Goal: Use online tool/utility: Utilize a website feature to perform a specific function

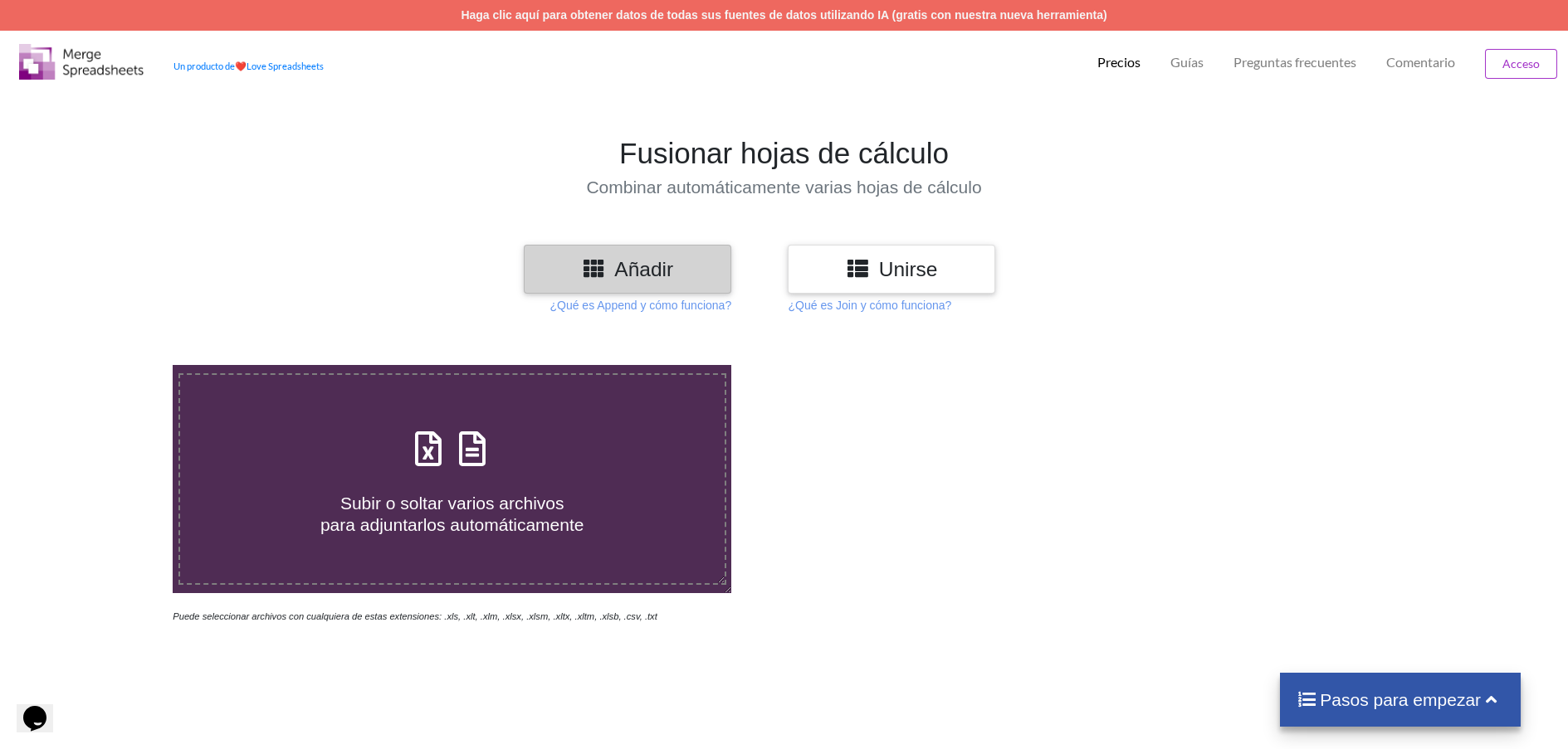
click at [464, 454] on icon at bounding box center [472, 441] width 41 height 35
click at [112, 365] on input "Subir o soltar varios archivos para adjuntarlos automáticamente" at bounding box center [112, 365] width 0 height 0
type input "C:\fakepath\Corte_6.xls"
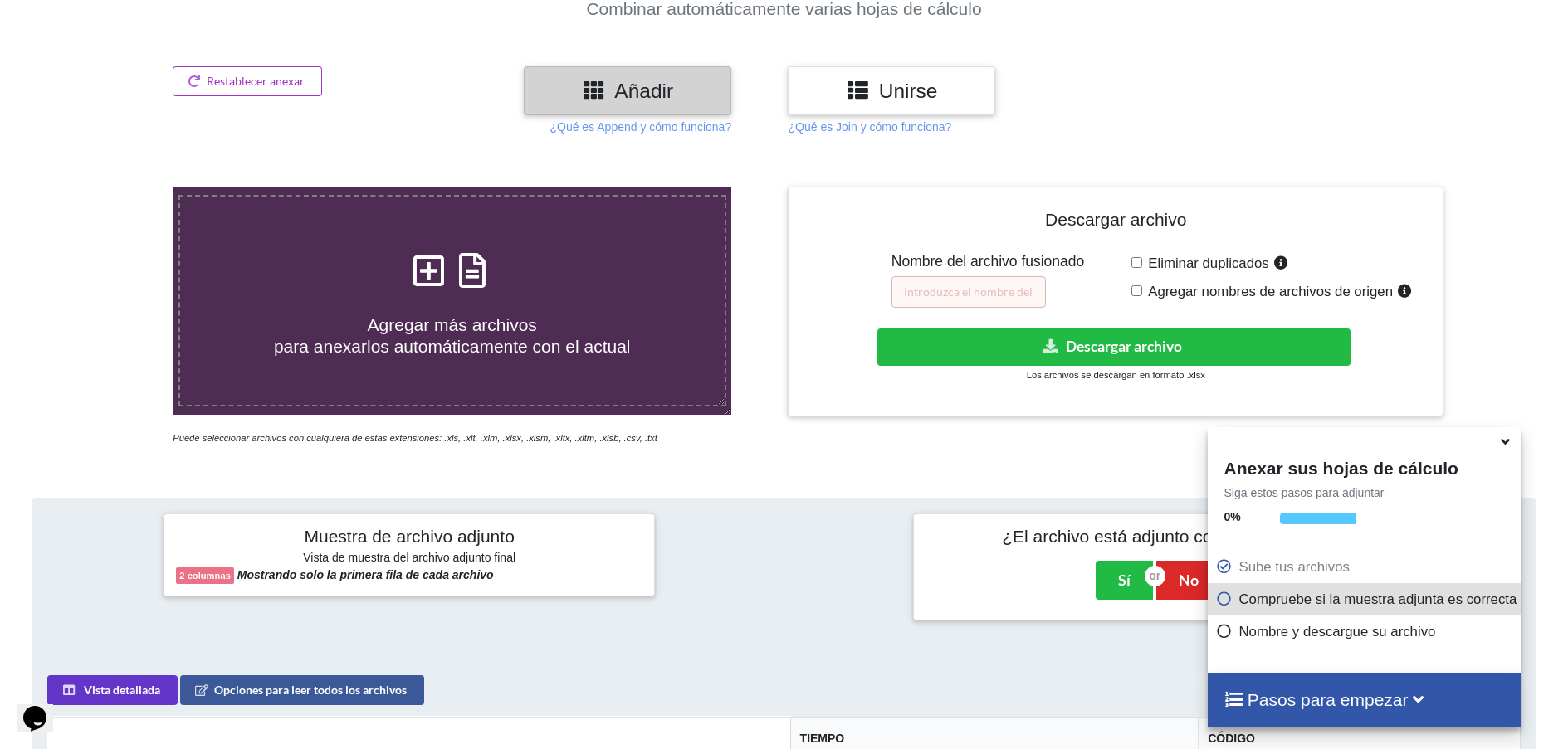
scroll to position [96, 0]
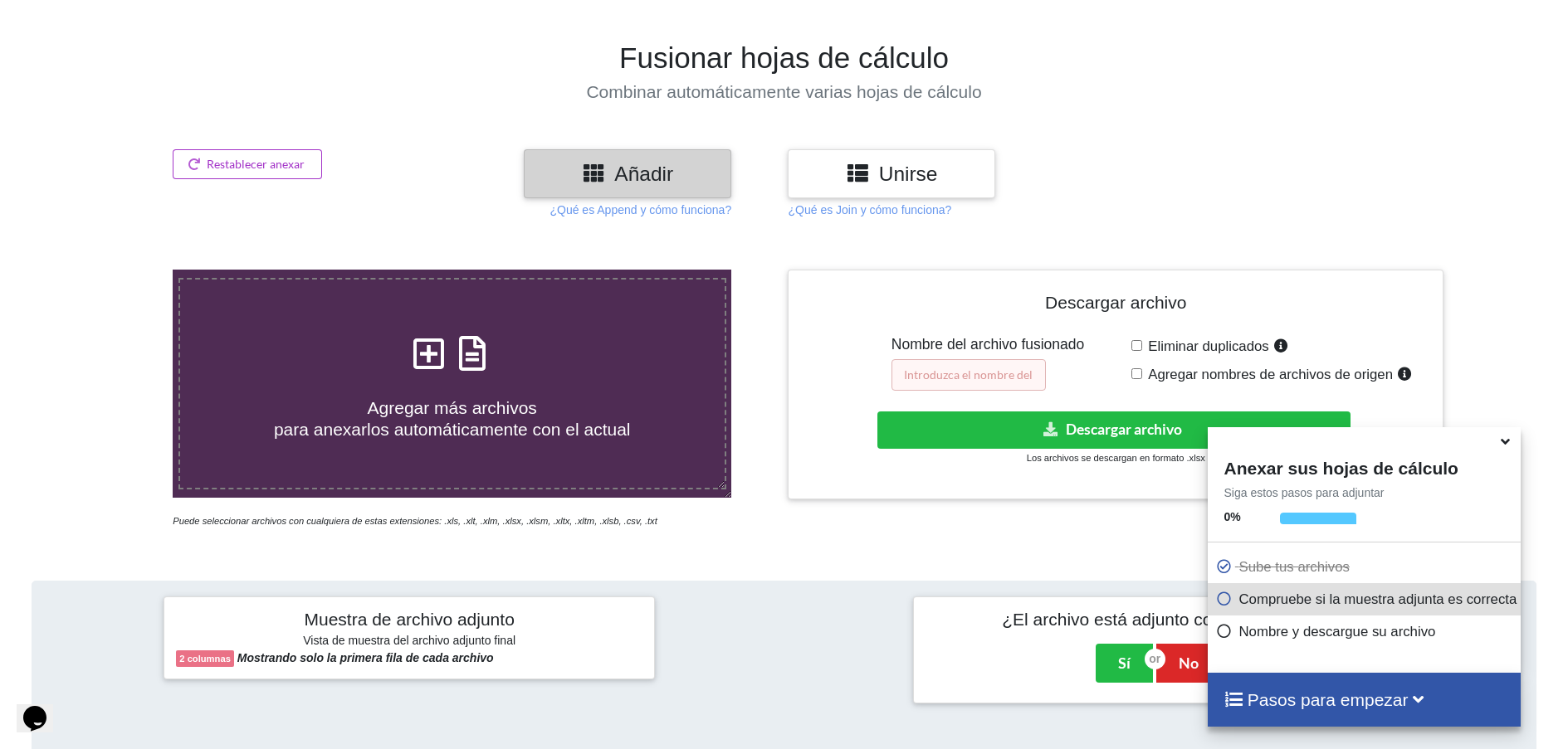
click at [971, 366] on input "text" at bounding box center [969, 374] width 155 height 31
click at [1139, 368] on input "Agregar nombres de archivos de origen" at bounding box center [1137, 374] width 11 height 11
checkbox input "true"
click at [955, 366] on input "text" at bounding box center [969, 374] width 155 height 31
drag, startPoint x: 966, startPoint y: 374, endPoint x: 896, endPoint y: 374, distance: 70.0
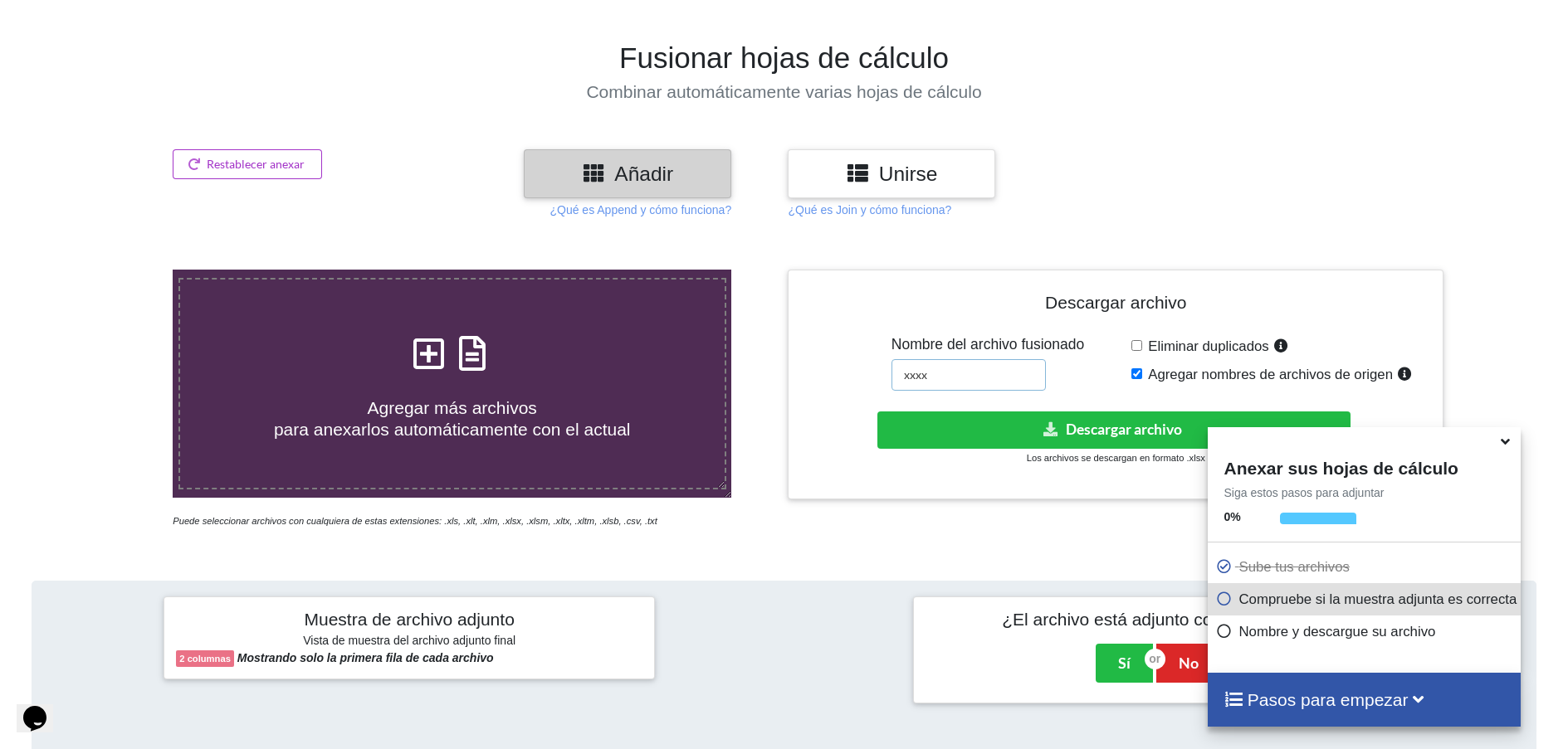
click at [896, 374] on div "Descargar archivo Nombre del archivo fusionado xxxx Eliminar duplicados Agregar…" at bounding box center [1115, 384] width 631 height 205
type input "cortes Septiembre"
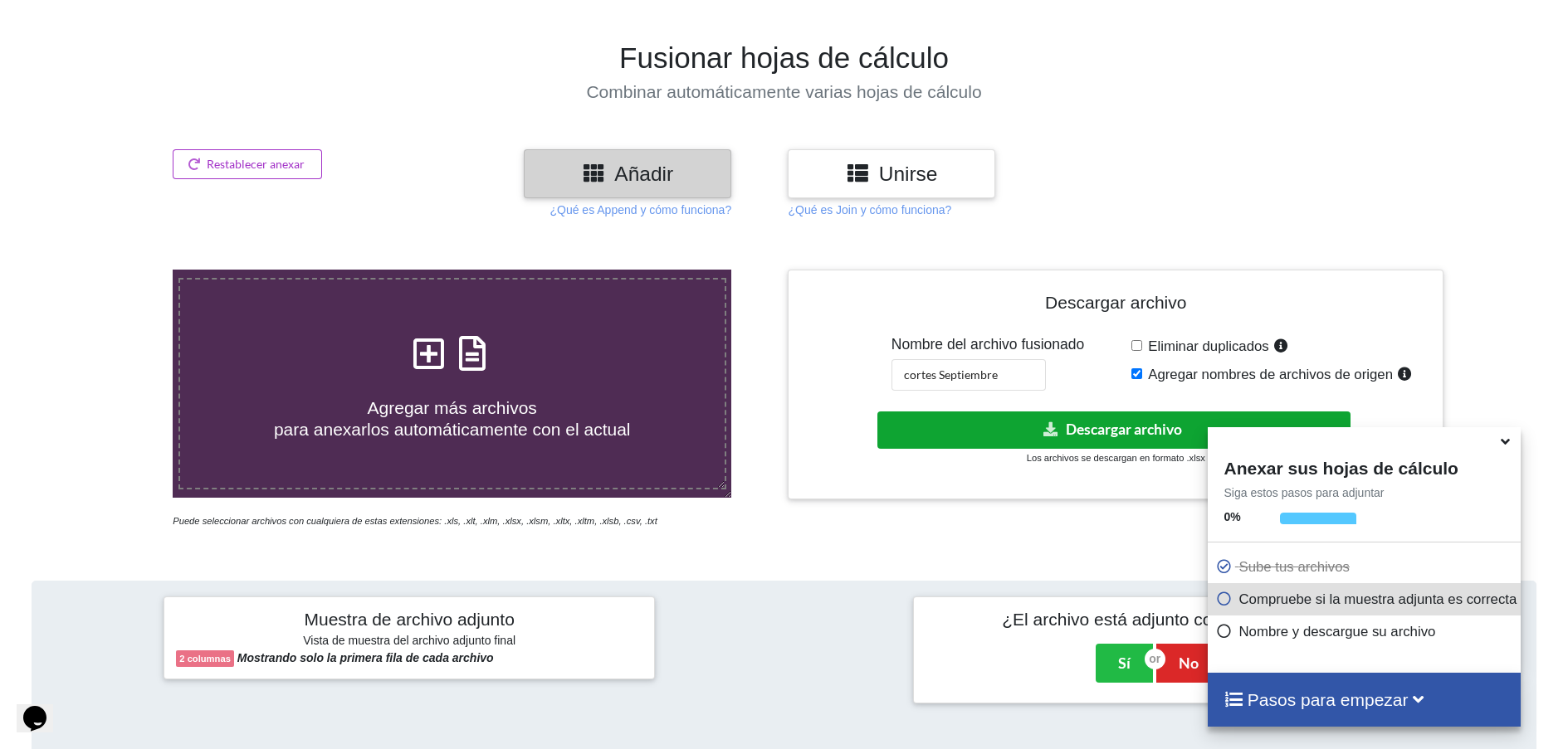
click at [1107, 442] on button "Descargar archivo" at bounding box center [1114, 430] width 473 height 38
